Goal: Navigation & Orientation: Find specific page/section

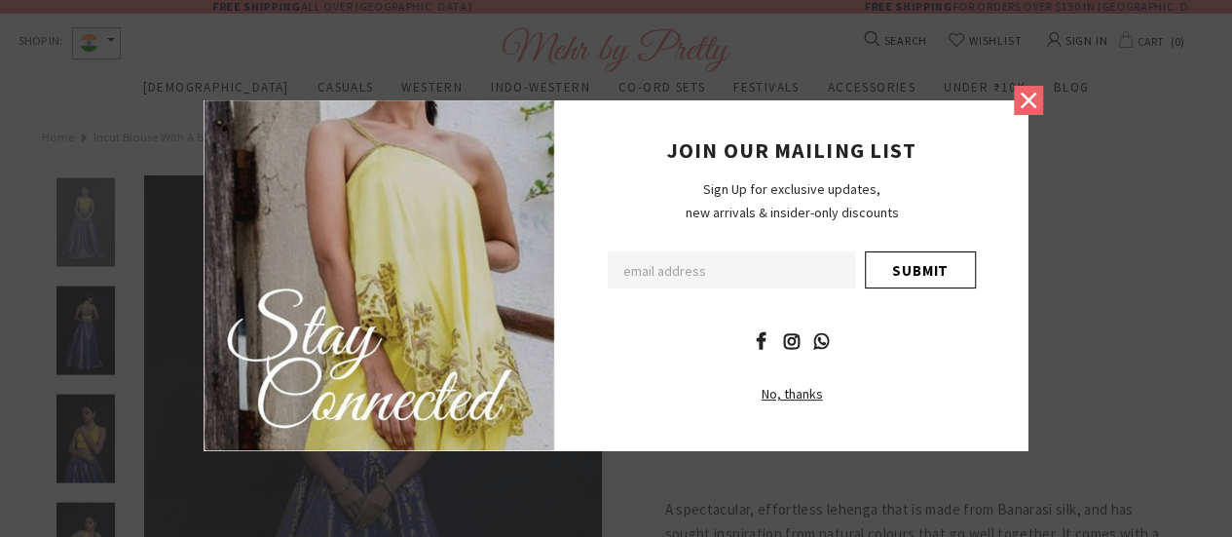
click at [1021, 102] on icon at bounding box center [1028, 100] width 25 height 25
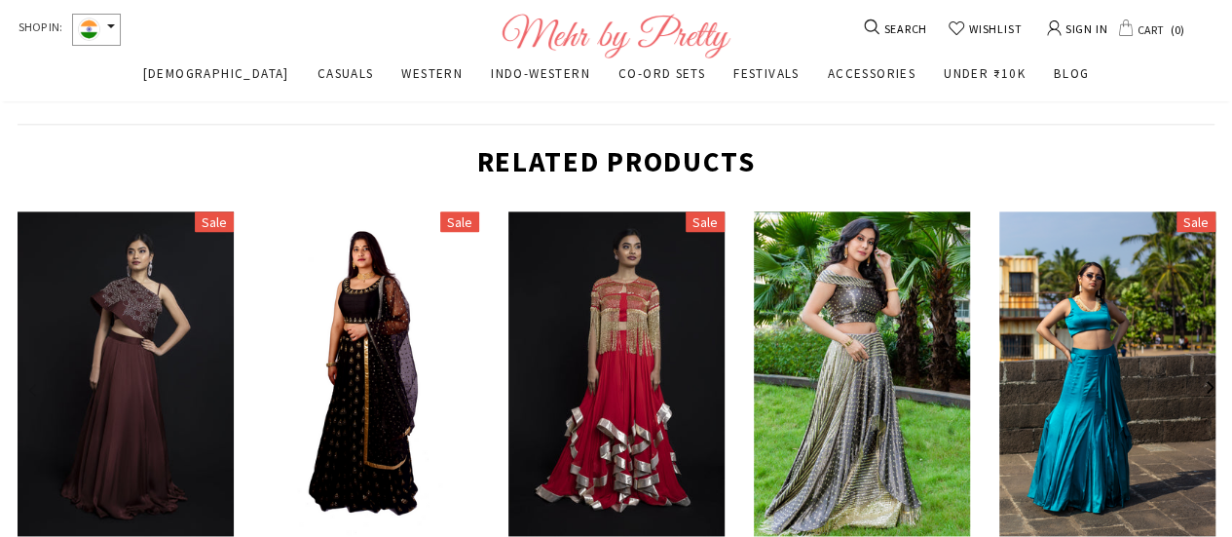
scroll to position [1066, 0]
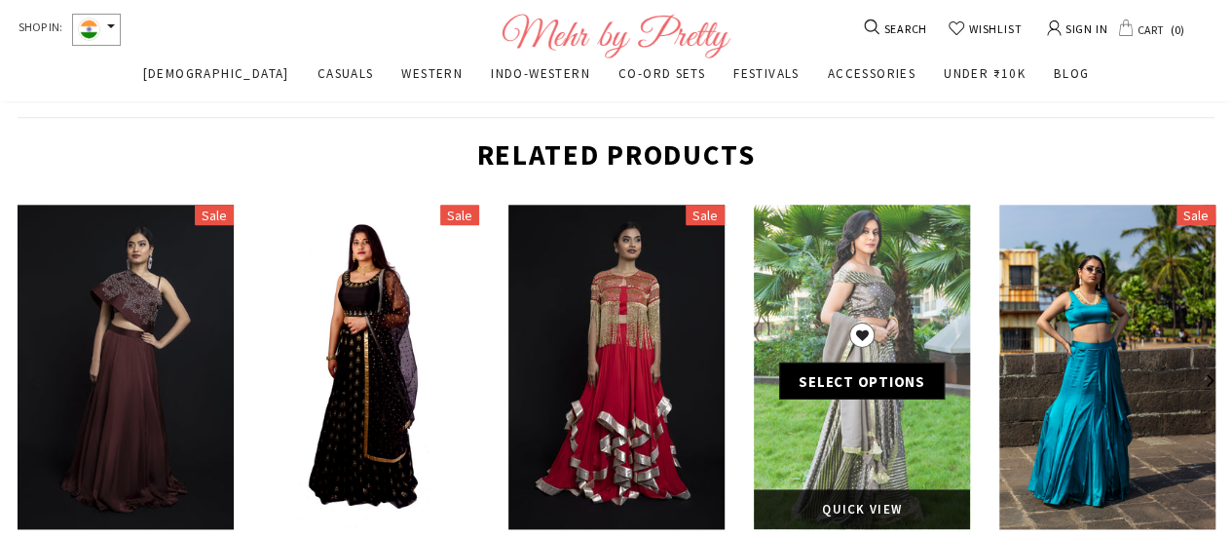
click at [863, 322] on icon at bounding box center [861, 334] width 25 height 25
click at [864, 340] on icon at bounding box center [861, 334] width 25 height 25
click at [891, 457] on link at bounding box center [862, 367] width 216 height 324
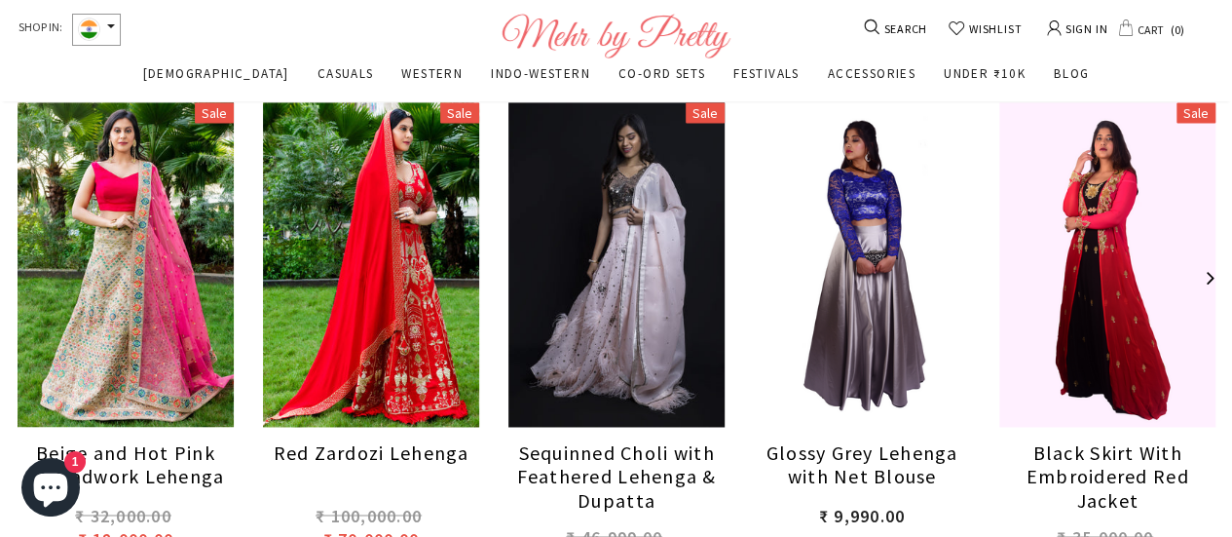
scroll to position [1340, 0]
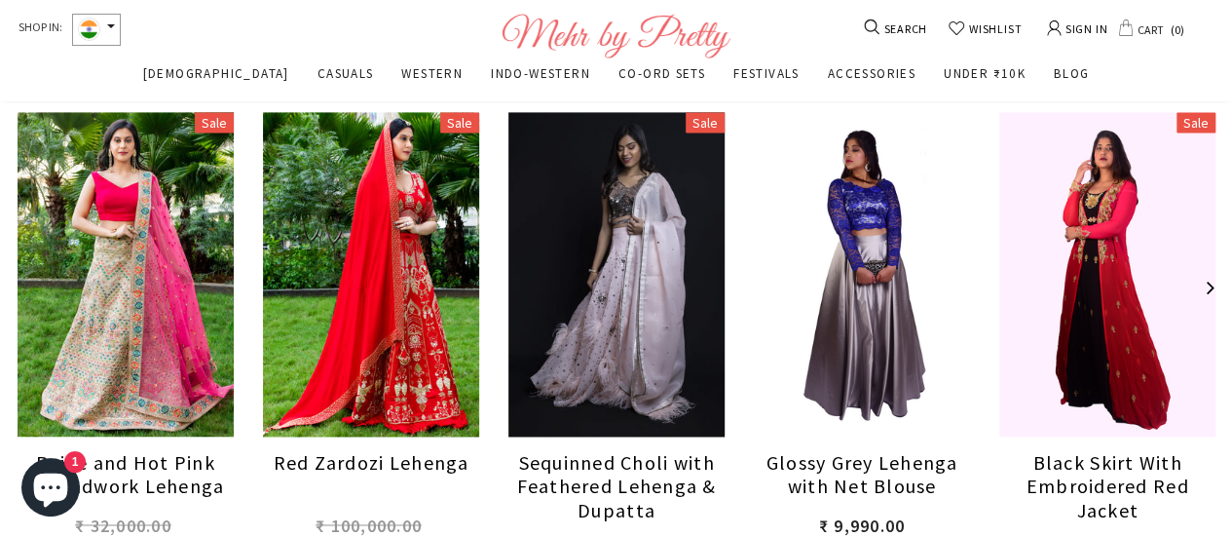
click at [1208, 279] on button "button" at bounding box center [1209, 288] width 39 height 39
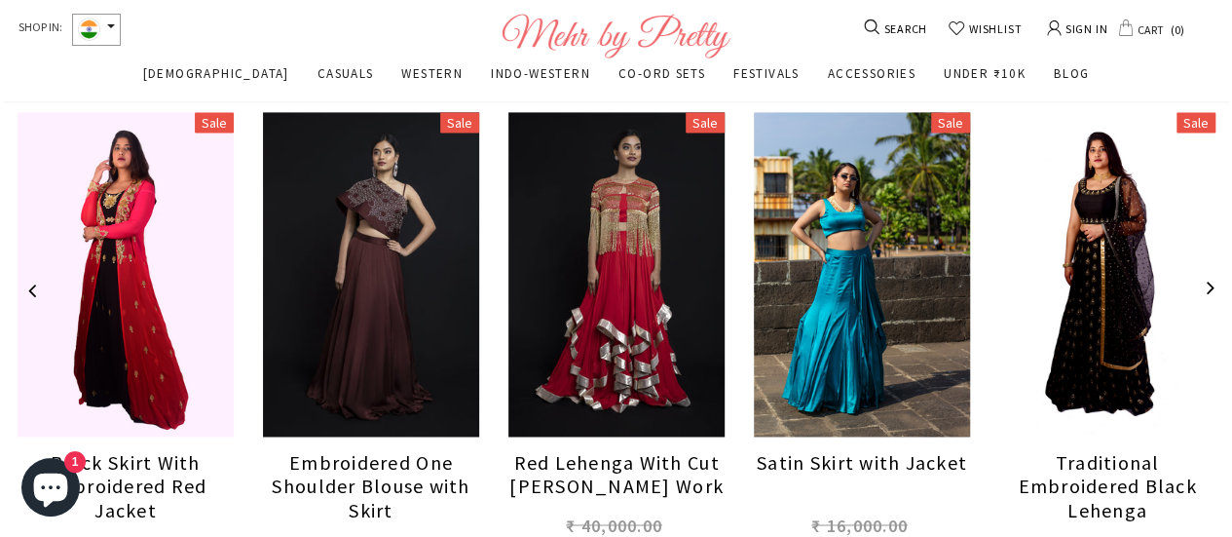
click at [1208, 279] on button "button" at bounding box center [1209, 288] width 39 height 39
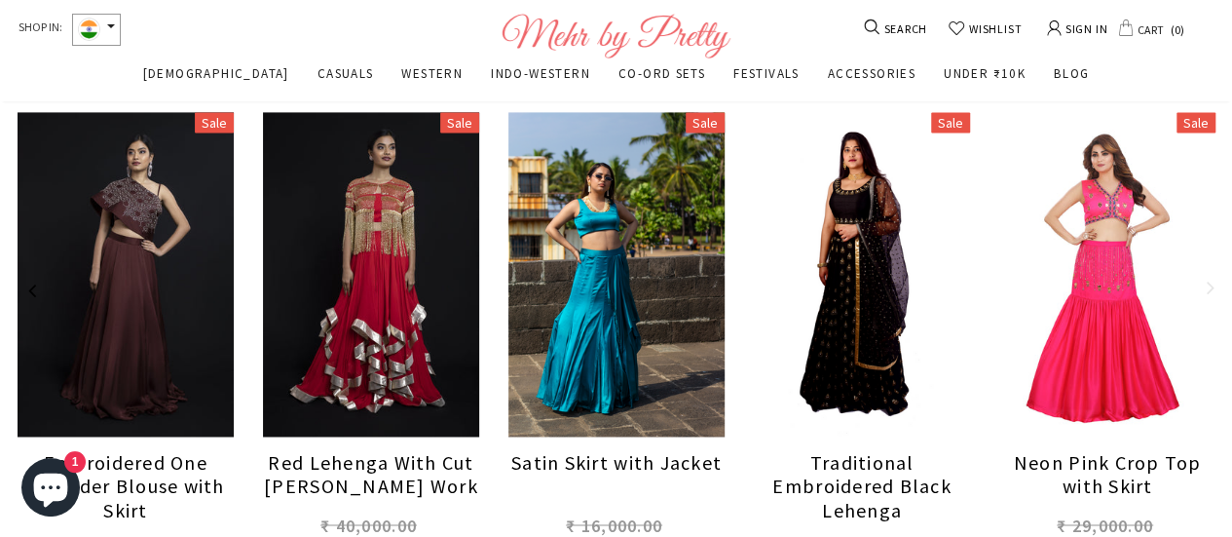
click at [1208, 279] on button "button" at bounding box center [1209, 288] width 39 height 39
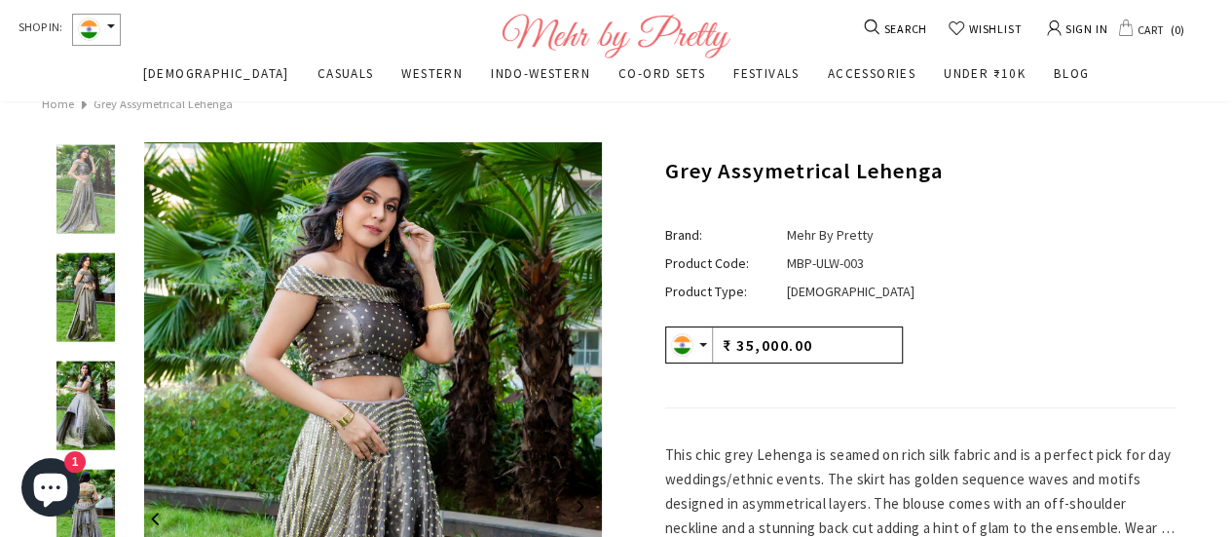
scroll to position [0, 0]
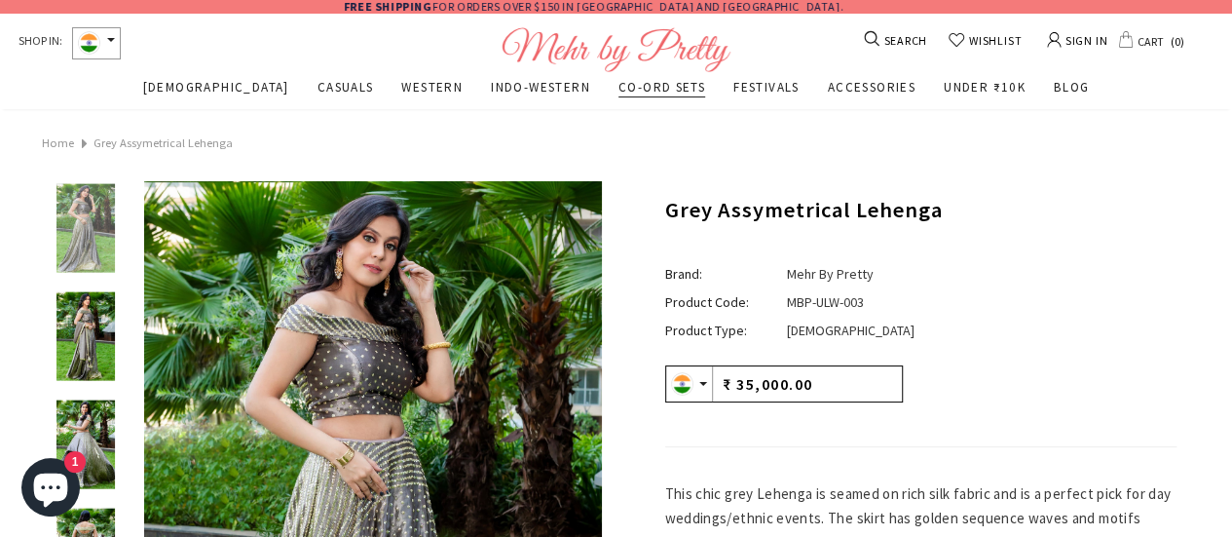
click at [618, 95] on span "CO-ORD SETS" at bounding box center [661, 87] width 87 height 17
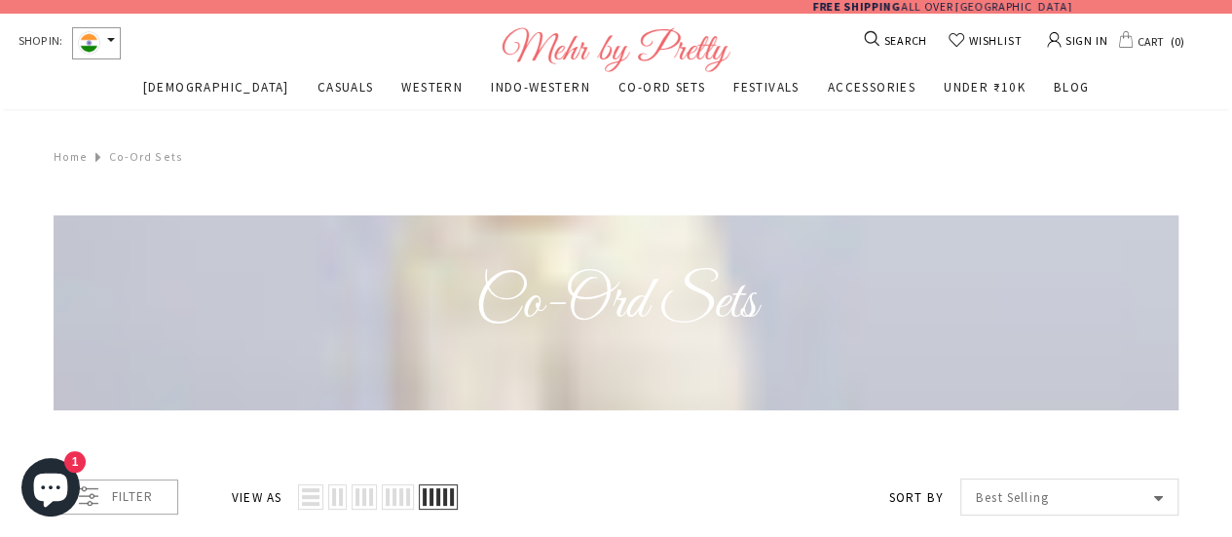
click at [495, 88] on span "INDO-WESTERN" at bounding box center [540, 87] width 99 height 17
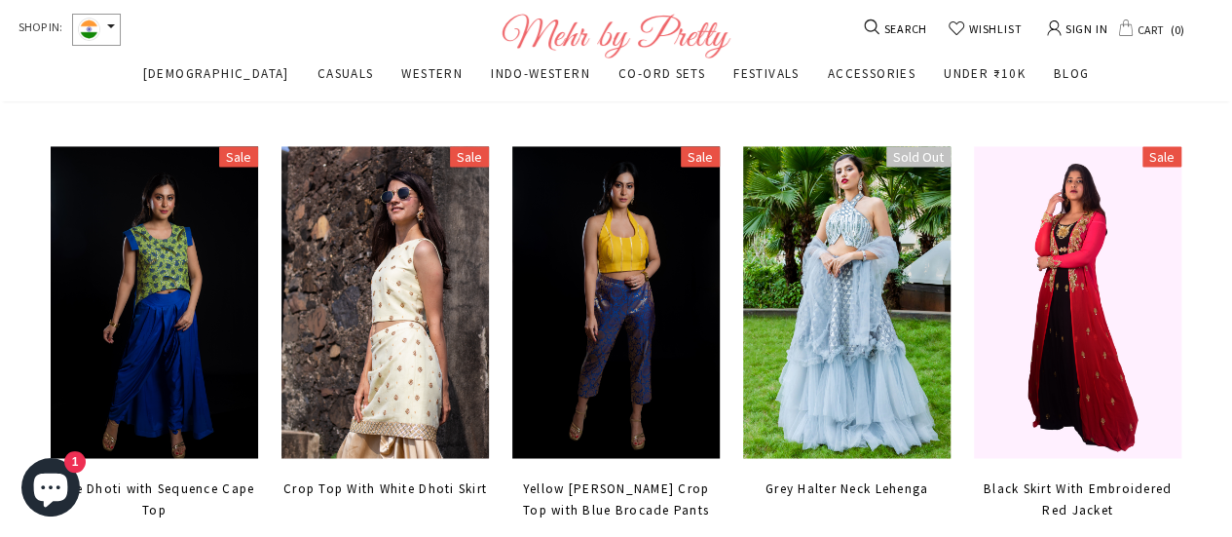
scroll to position [1883, 0]
